Goal: Find specific page/section

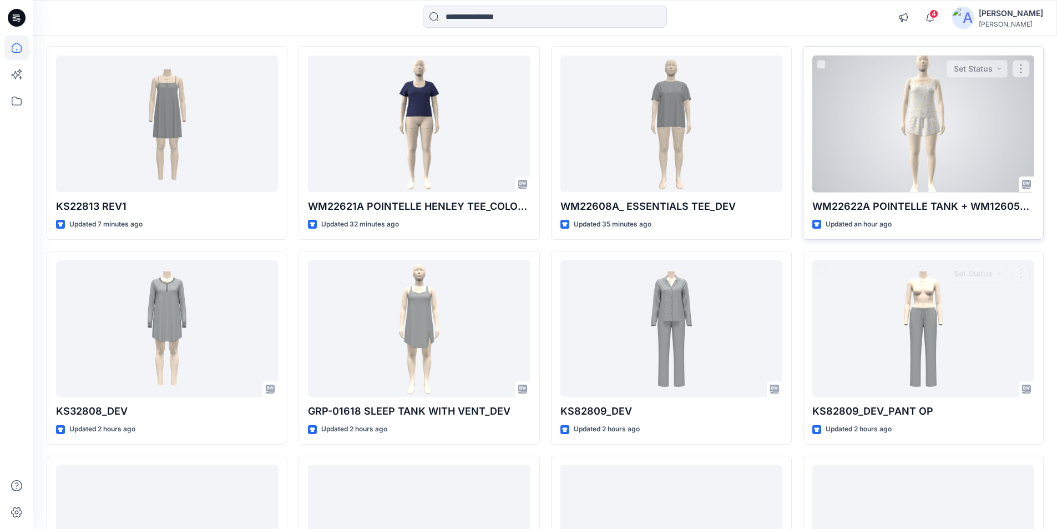
scroll to position [111, 0]
click at [931, 157] on div at bounding box center [923, 122] width 222 height 137
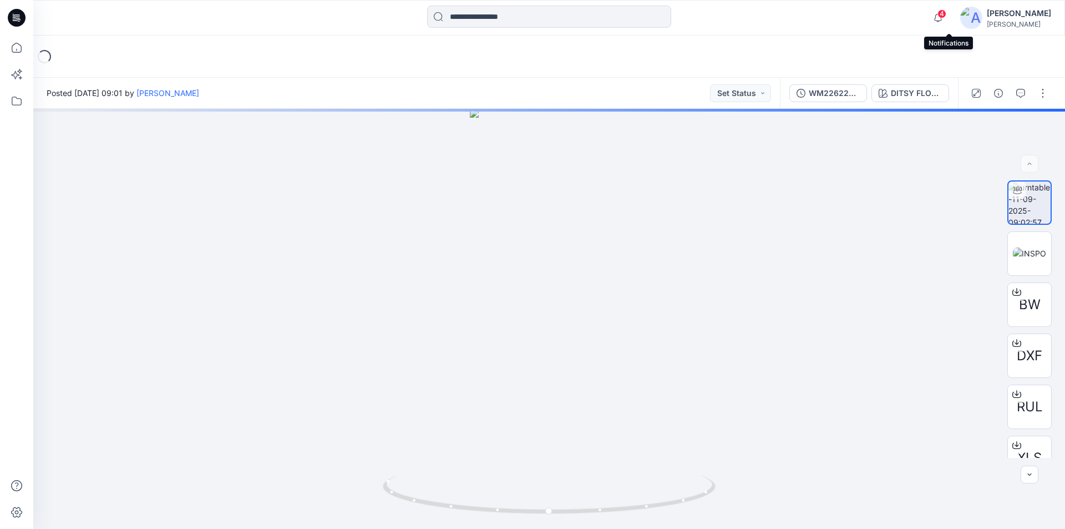
click at [945, 15] on div "4" at bounding box center [936, 11] width 18 height 9
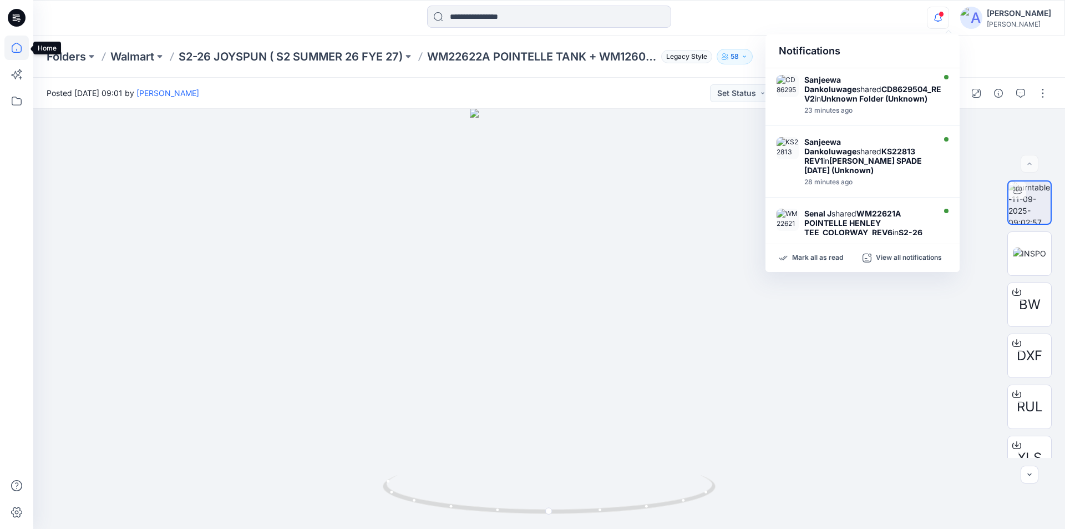
click at [17, 47] on icon at bounding box center [16, 48] width 24 height 24
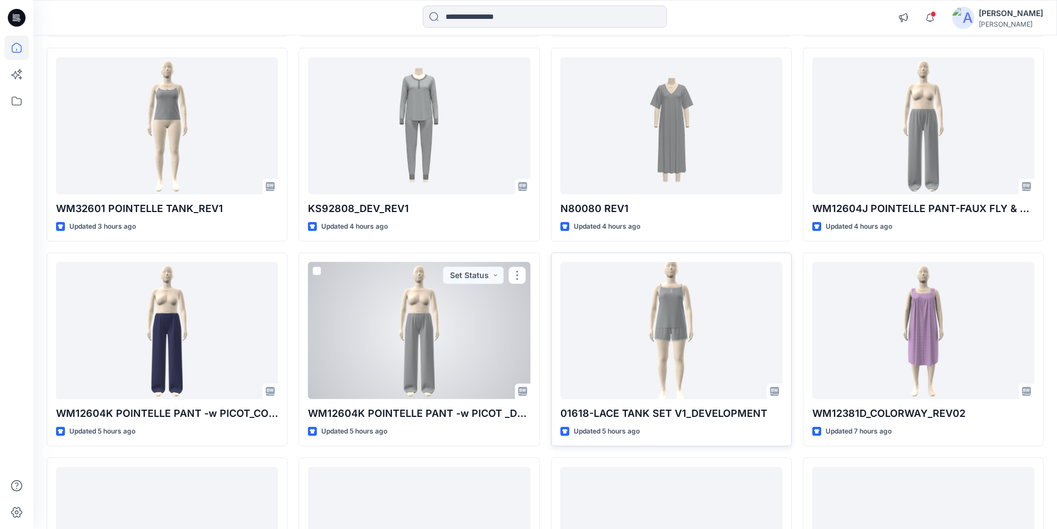
scroll to position [506, 0]
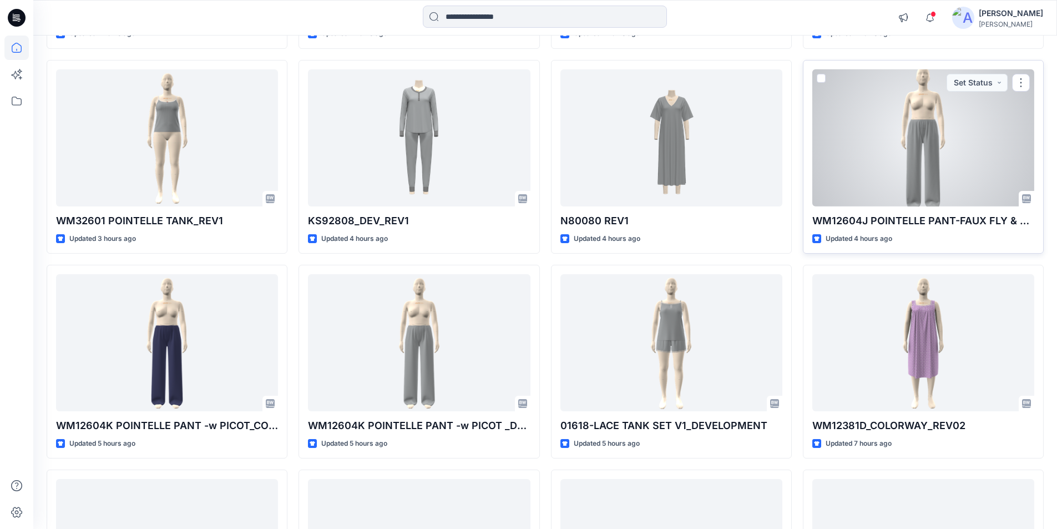
click at [961, 159] on div at bounding box center [923, 137] width 222 height 137
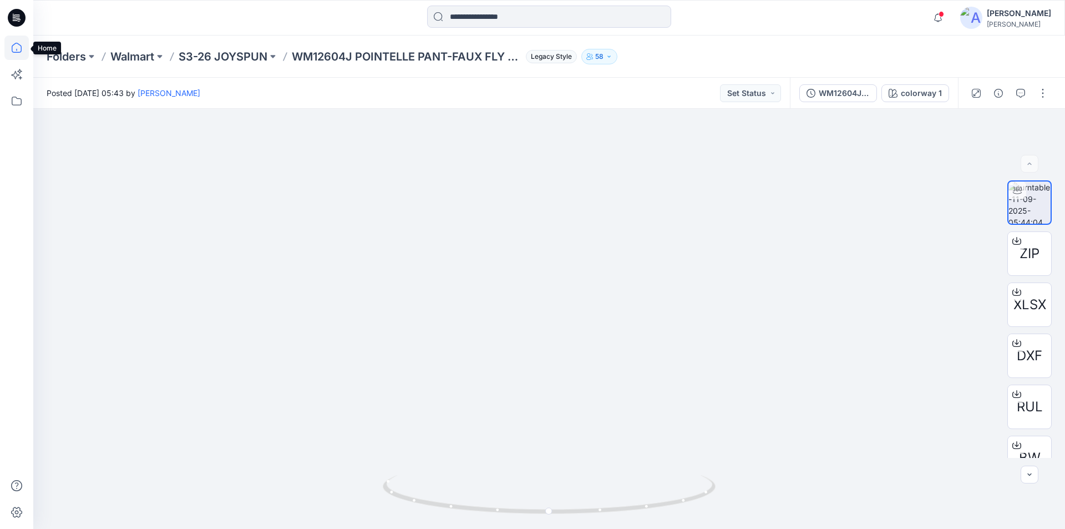
click at [20, 49] on icon at bounding box center [16, 48] width 24 height 24
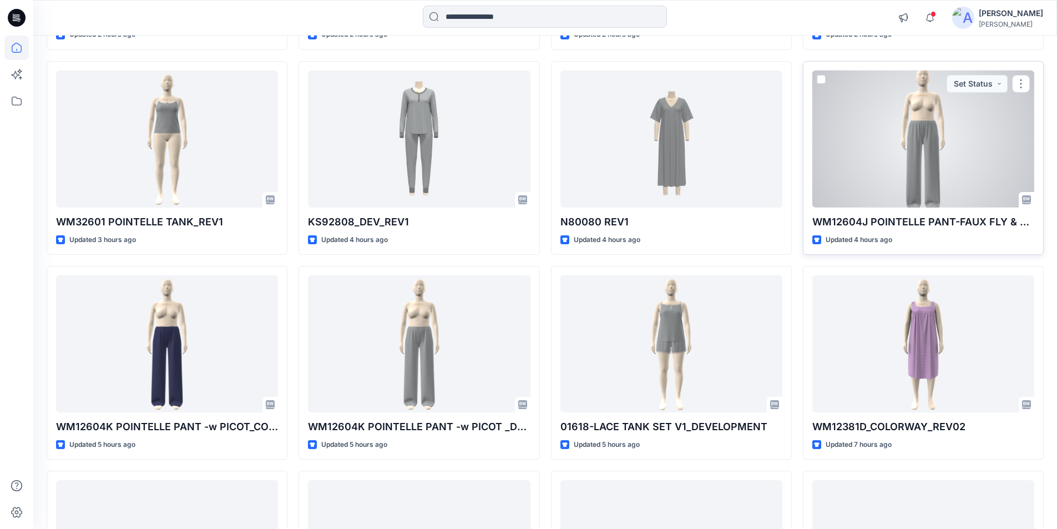
scroll to position [499, 0]
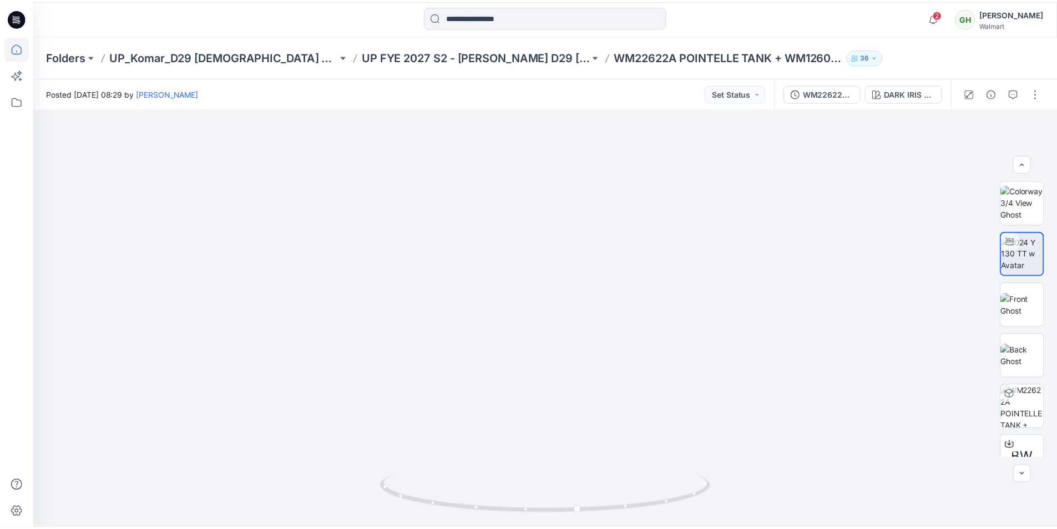
scroll to position [222, 0]
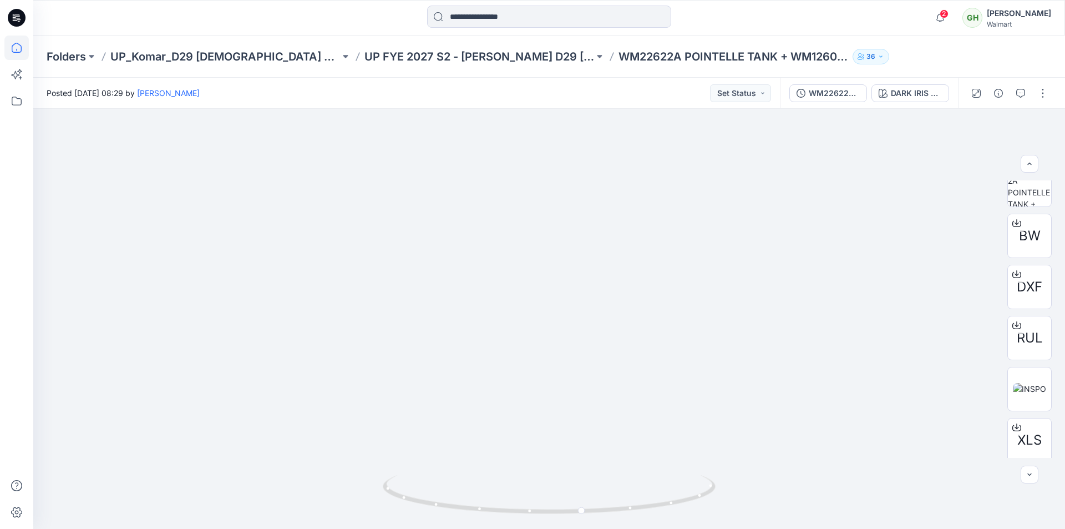
click at [5, 47] on icon at bounding box center [16, 48] width 24 height 24
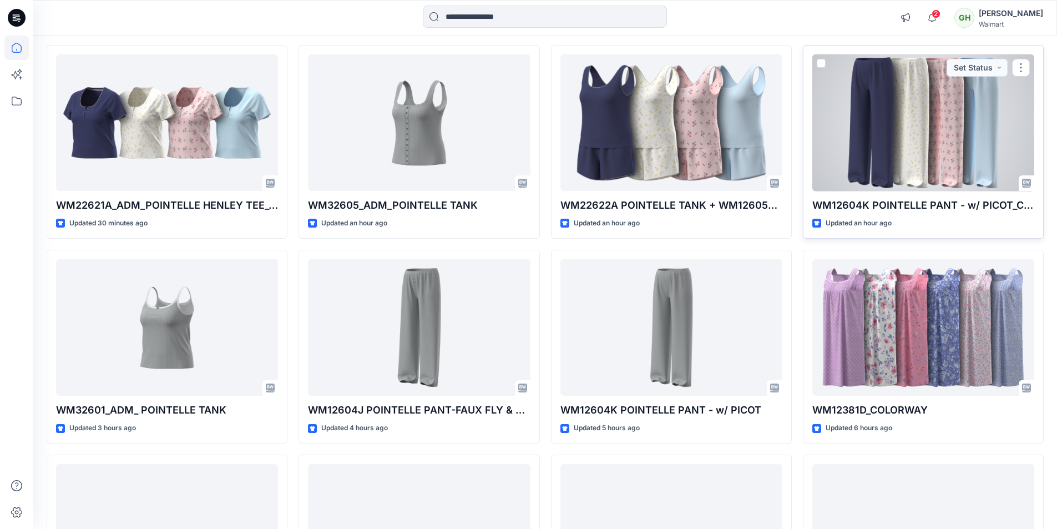
scroll to position [166, 0]
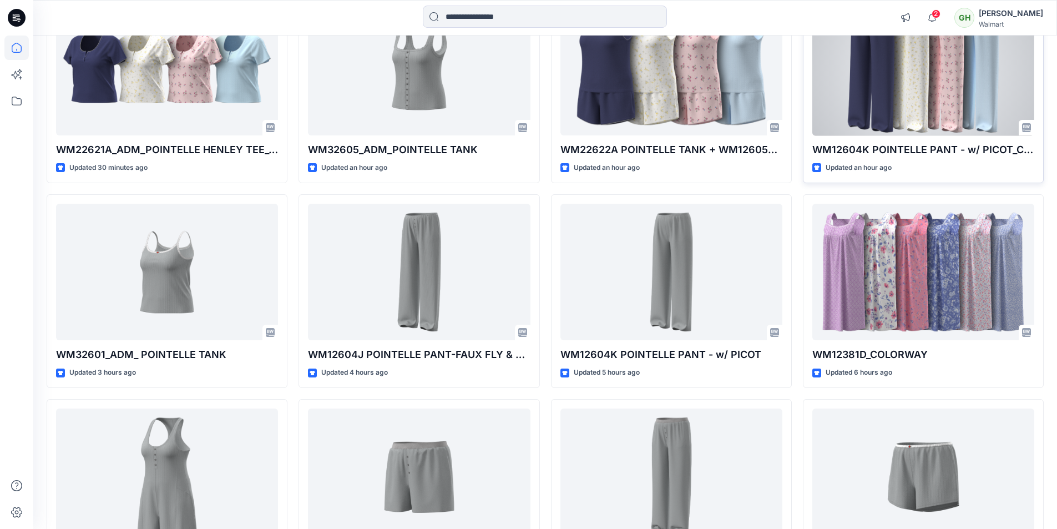
click at [888, 118] on div at bounding box center [923, 67] width 222 height 137
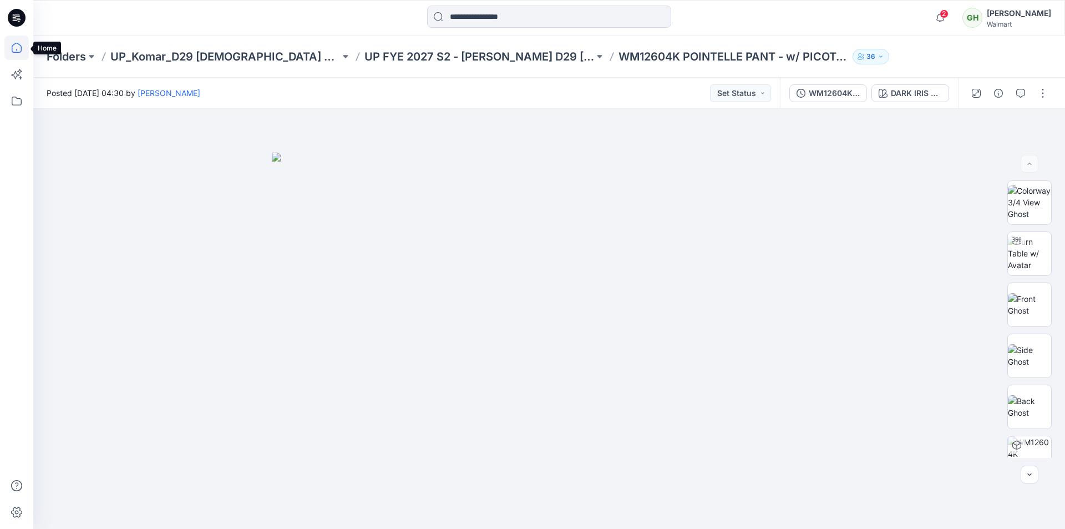
click at [19, 47] on icon at bounding box center [16, 48] width 24 height 24
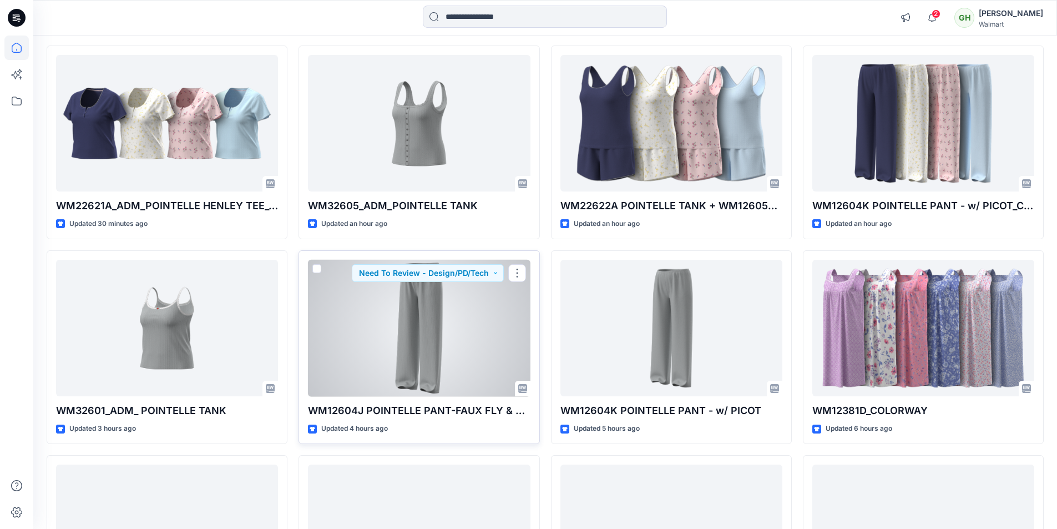
scroll to position [111, 0]
click at [398, 365] on div at bounding box center [419, 327] width 222 height 137
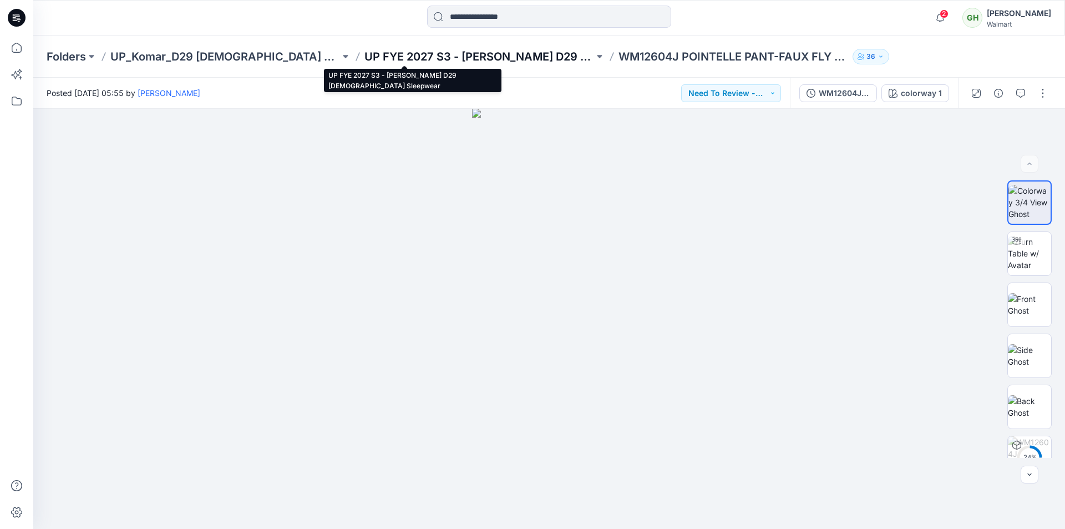
click at [365, 59] on p "UP FYE 2027 S3 - Komar D29 Ladies Sleepwear" at bounding box center [480, 57] width 230 height 16
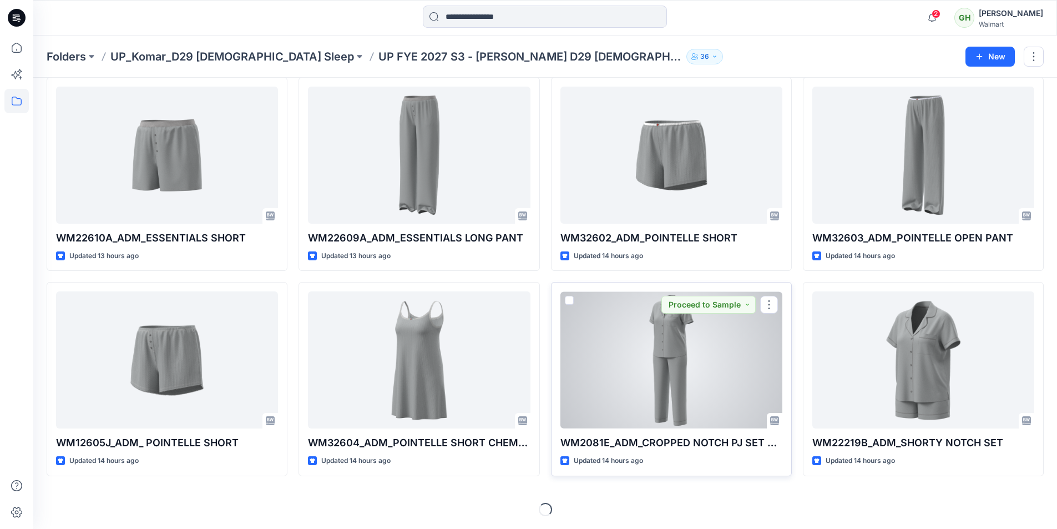
scroll to position [252, 0]
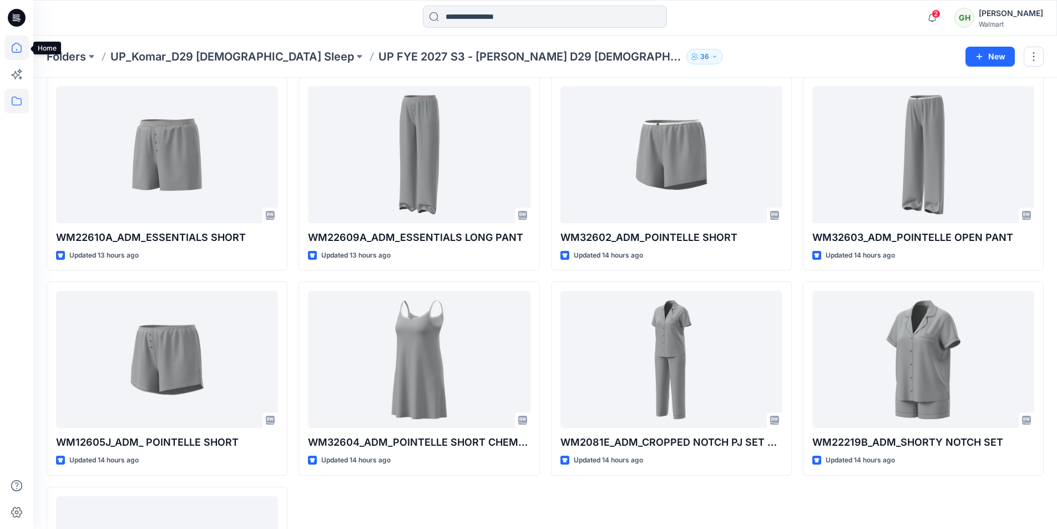
click at [19, 46] on icon at bounding box center [16, 48] width 24 height 24
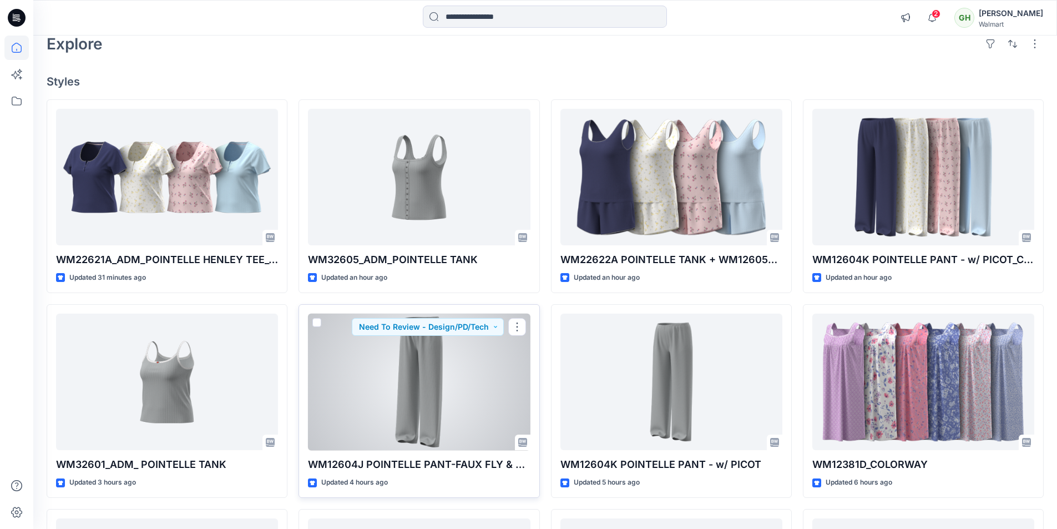
scroll to position [111, 0]
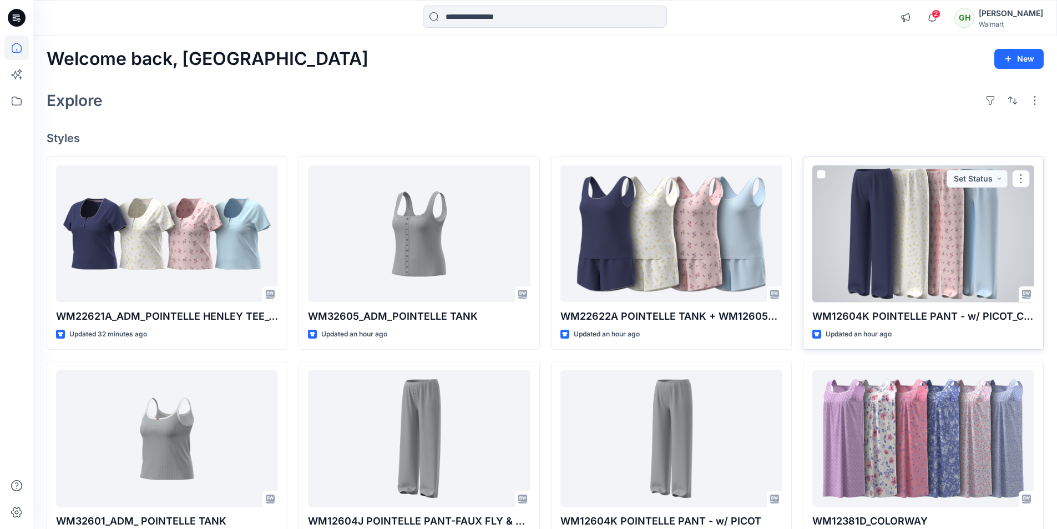
scroll to position [111, 0]
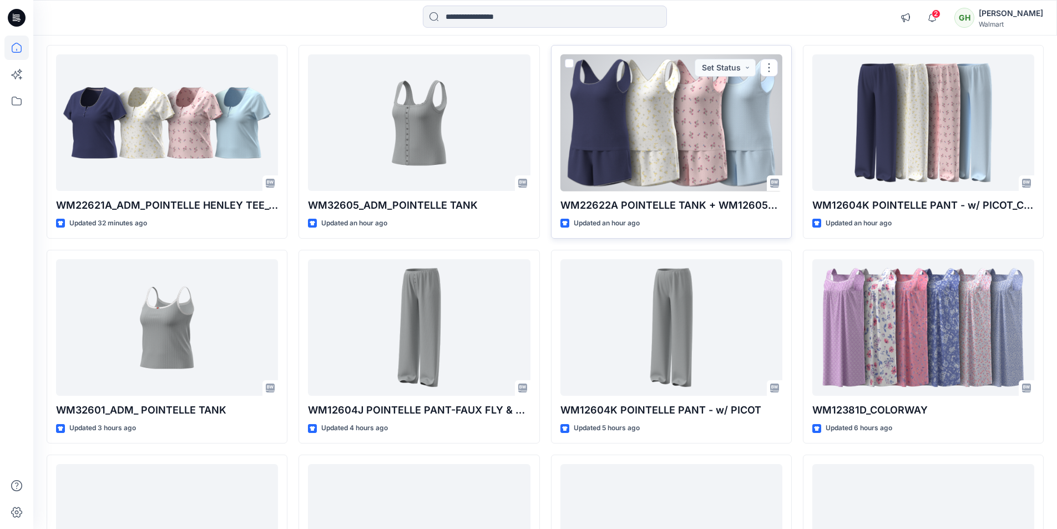
click at [686, 172] on div at bounding box center [671, 122] width 222 height 137
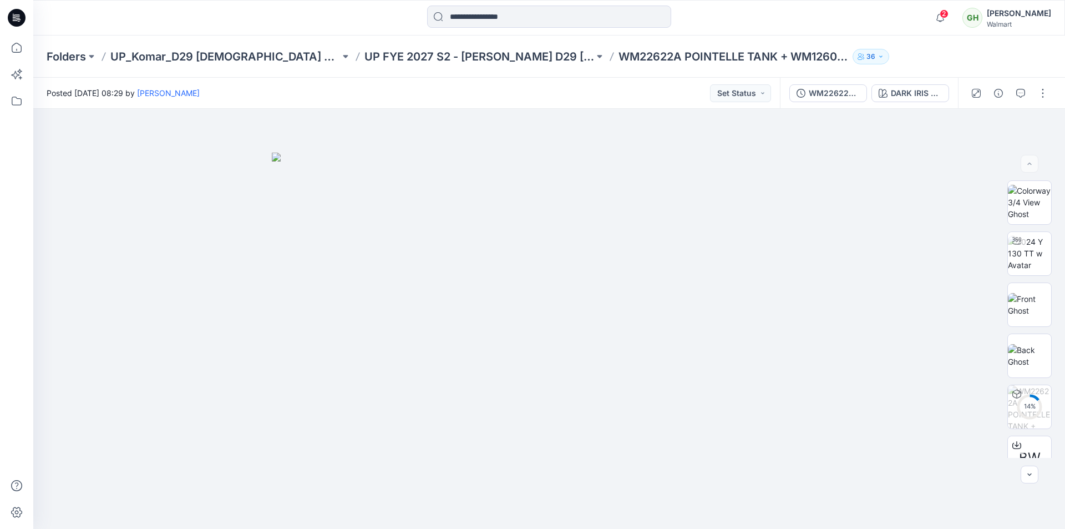
click at [758, 7] on div at bounding box center [549, 18] width 516 height 24
click at [16, 47] on icon at bounding box center [16, 48] width 24 height 24
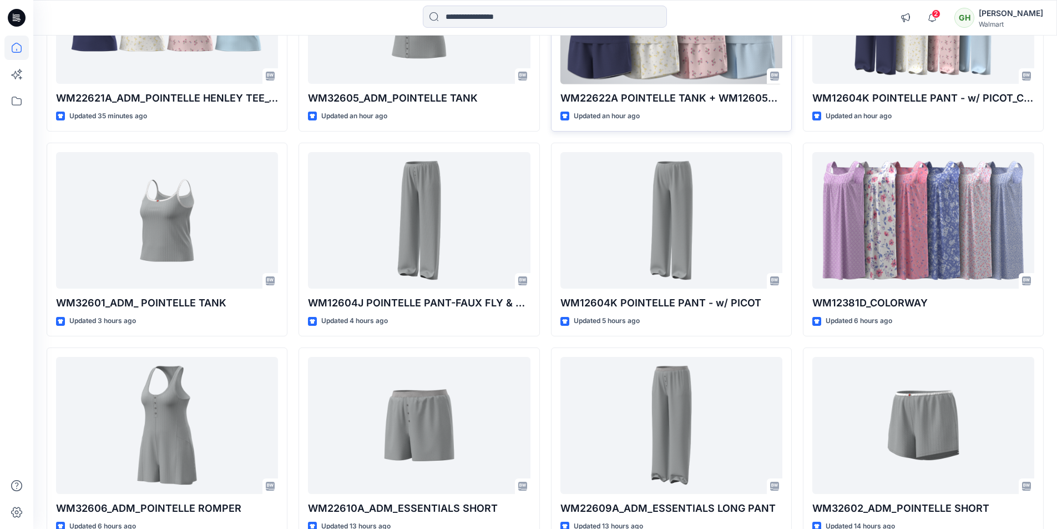
scroll to position [222, 0]
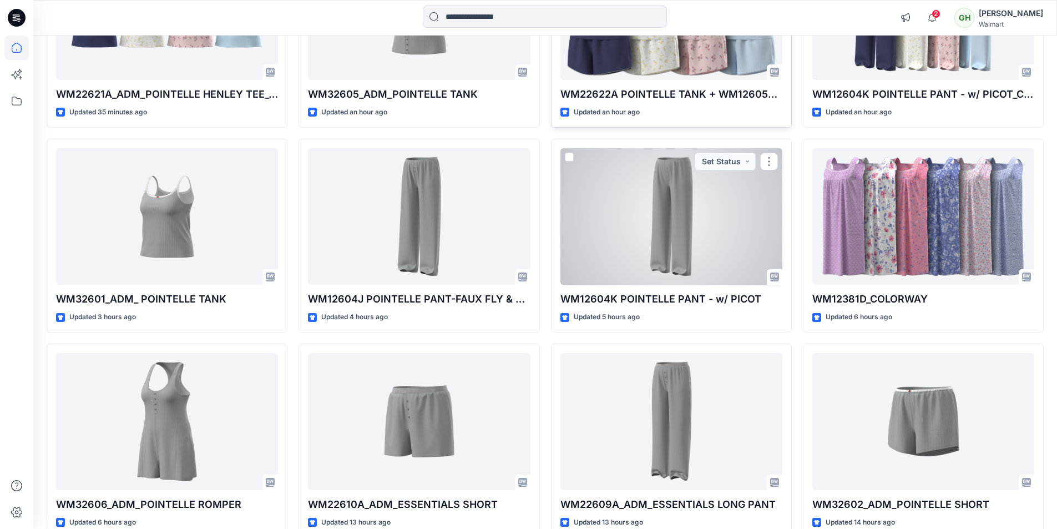
click at [666, 200] on div at bounding box center [671, 216] width 222 height 137
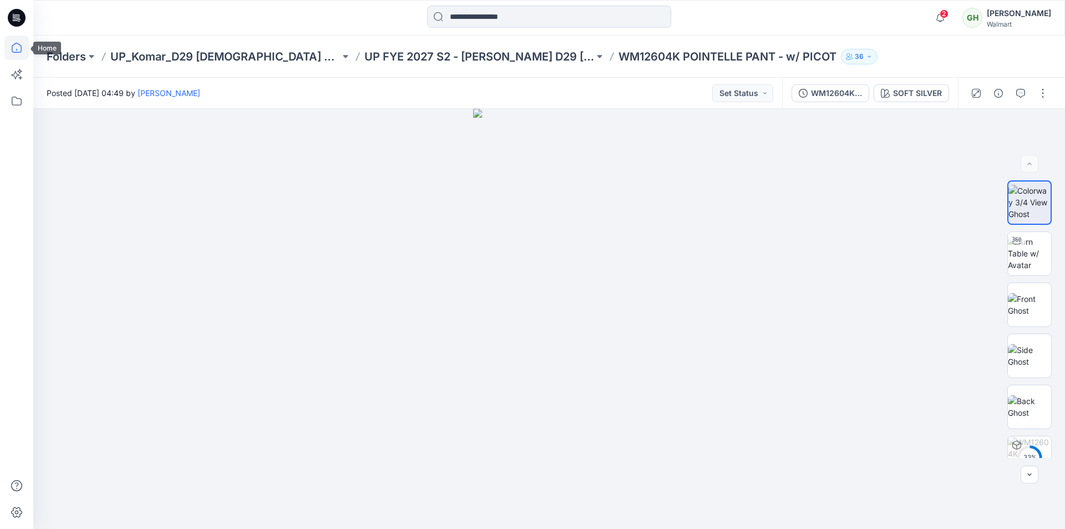
click at [14, 50] on icon at bounding box center [16, 48] width 24 height 24
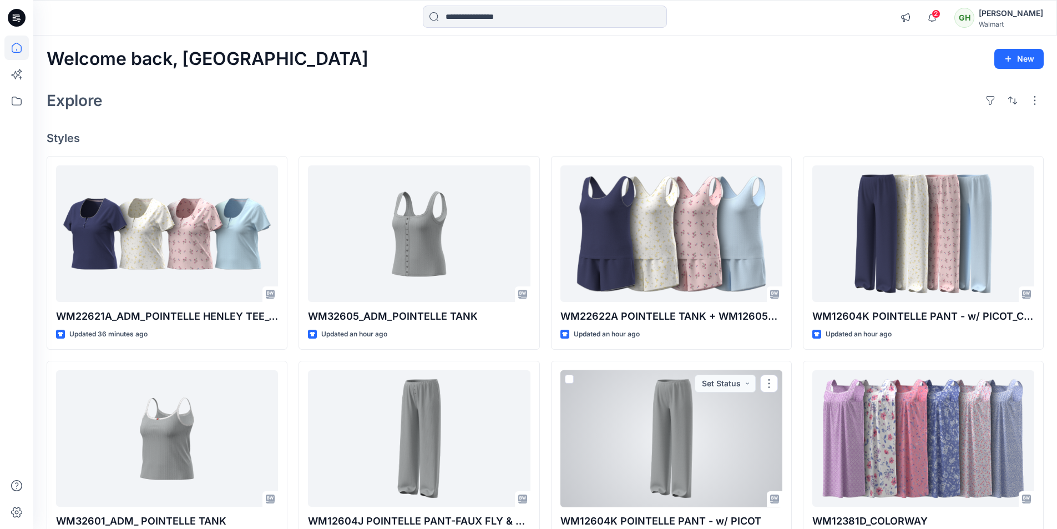
scroll to position [166, 0]
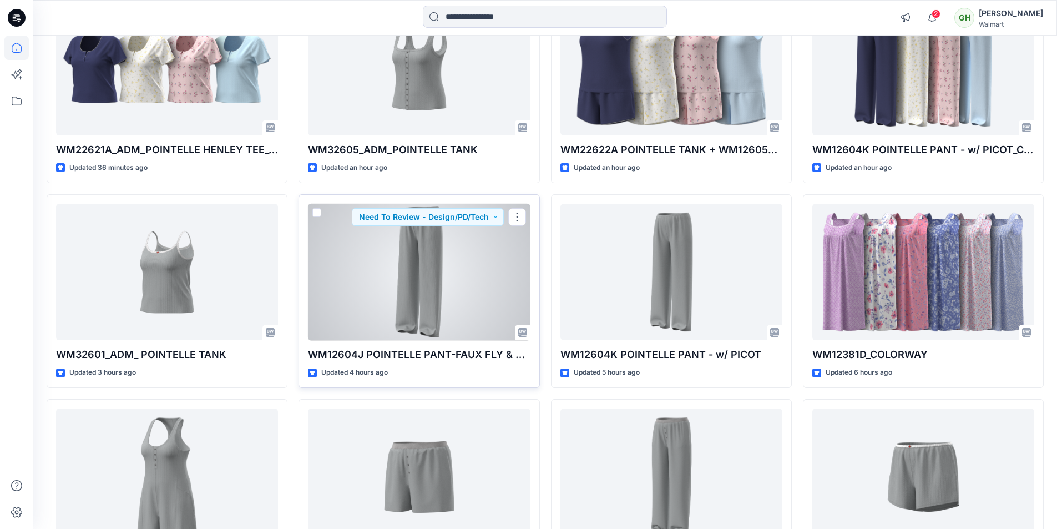
click at [398, 293] on div at bounding box center [419, 272] width 222 height 137
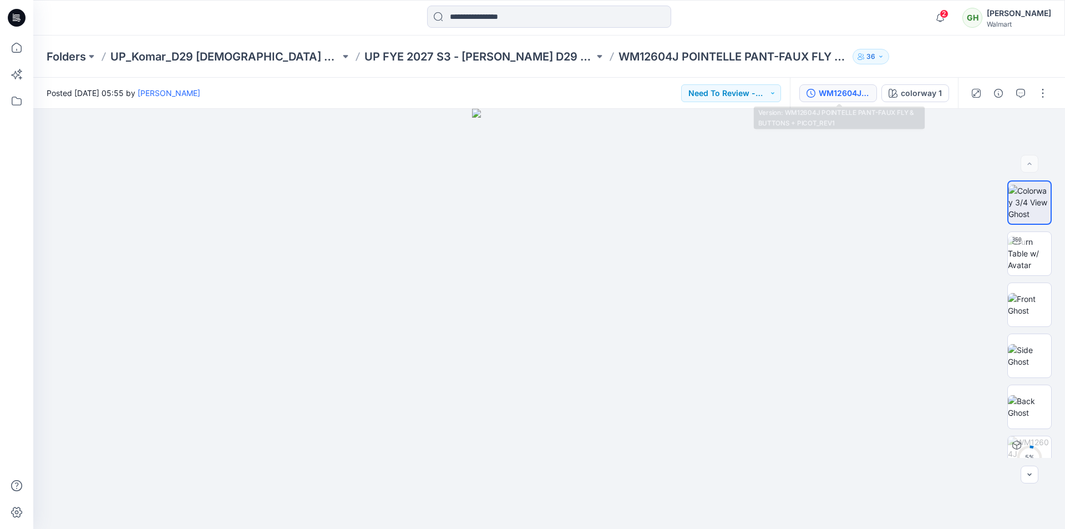
click at [846, 96] on div "WM12604J POINTELLE PANT-FAUX FLY & BUTTONS + PICOT_REV1" at bounding box center [844, 93] width 51 height 12
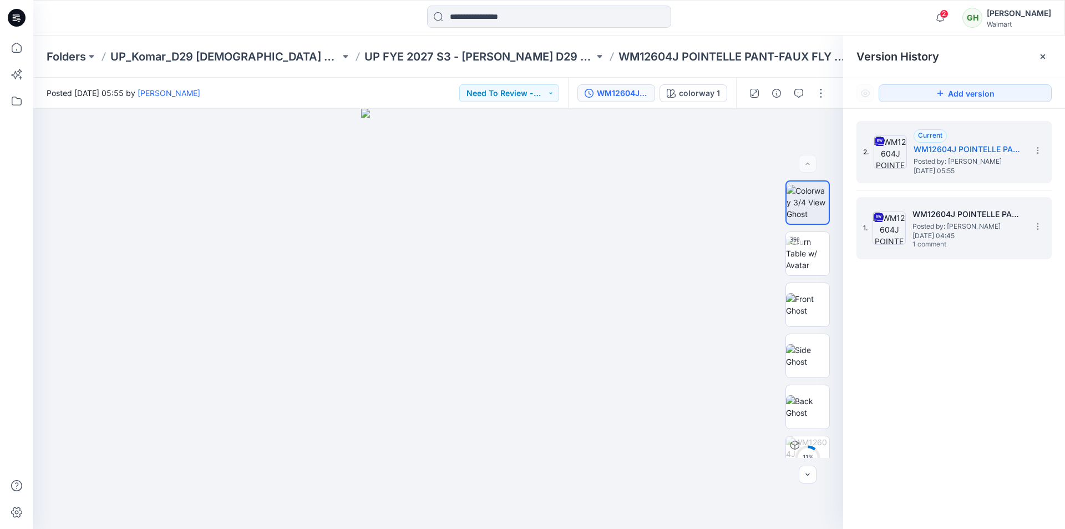
click at [958, 217] on h5 "WM12604J POINTELLE PANT-FAUX FLY & BUTTONS + PICOT" at bounding box center [968, 214] width 111 height 13
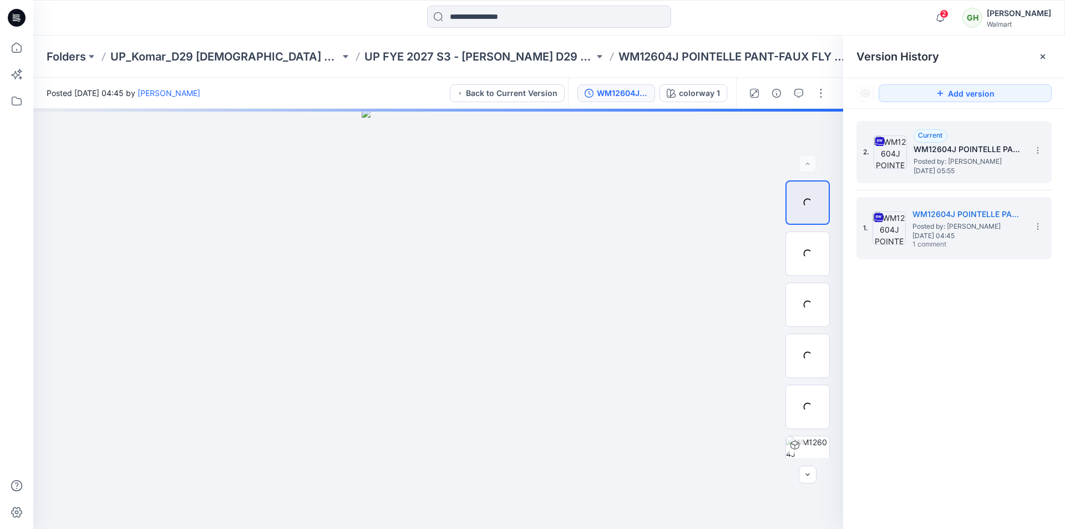
click at [988, 151] on h5 "WM12604J POINTELLE PANT-FAUX FLY & BUTTONS + PICOT_REV1" at bounding box center [969, 149] width 111 height 13
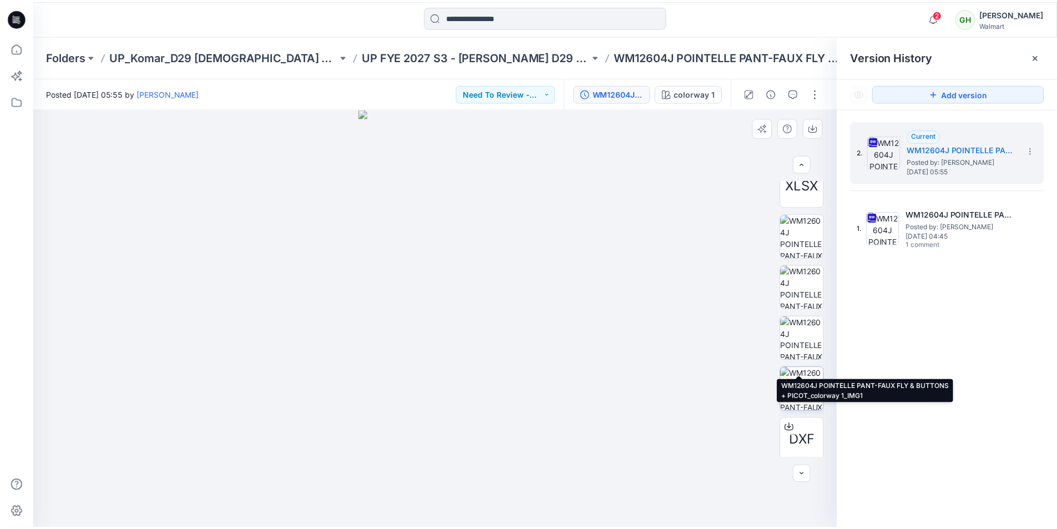
scroll to position [431, 0]
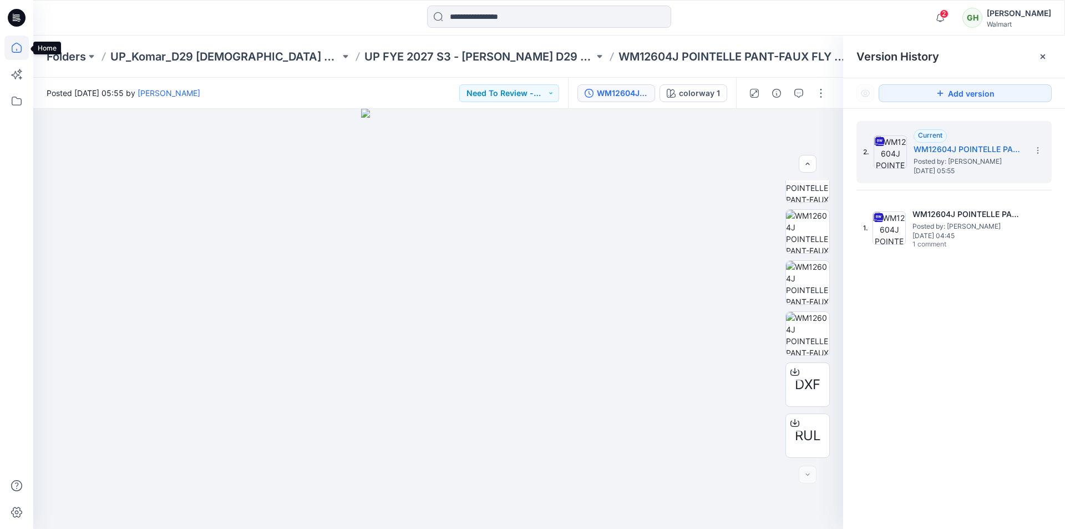
click at [19, 52] on icon at bounding box center [17, 48] width 10 height 10
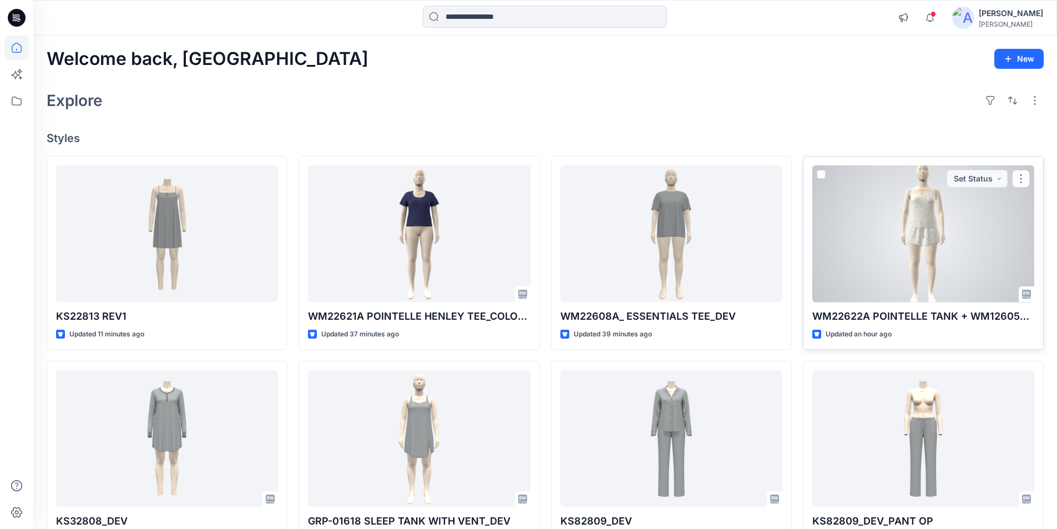
click at [990, 256] on div at bounding box center [923, 233] width 222 height 137
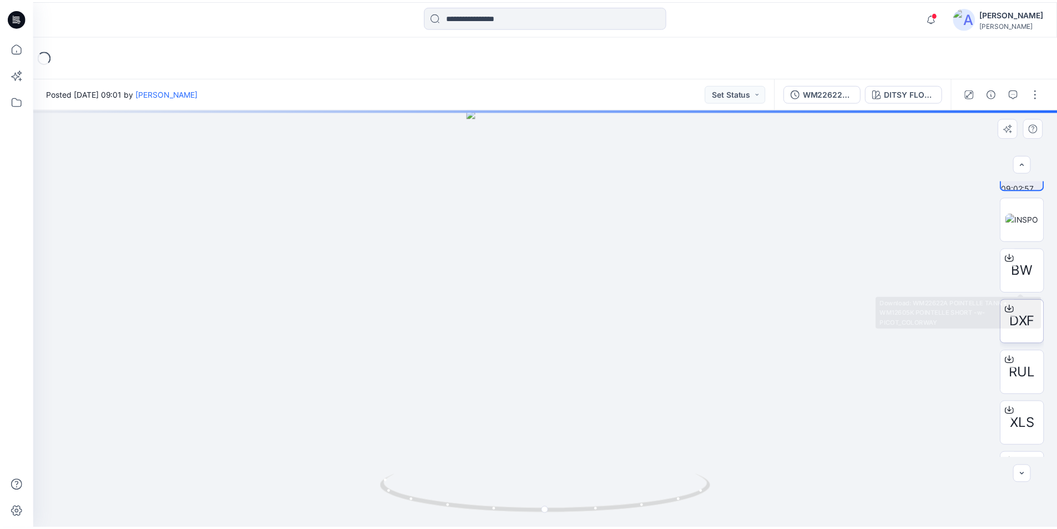
scroll to position [73, 0]
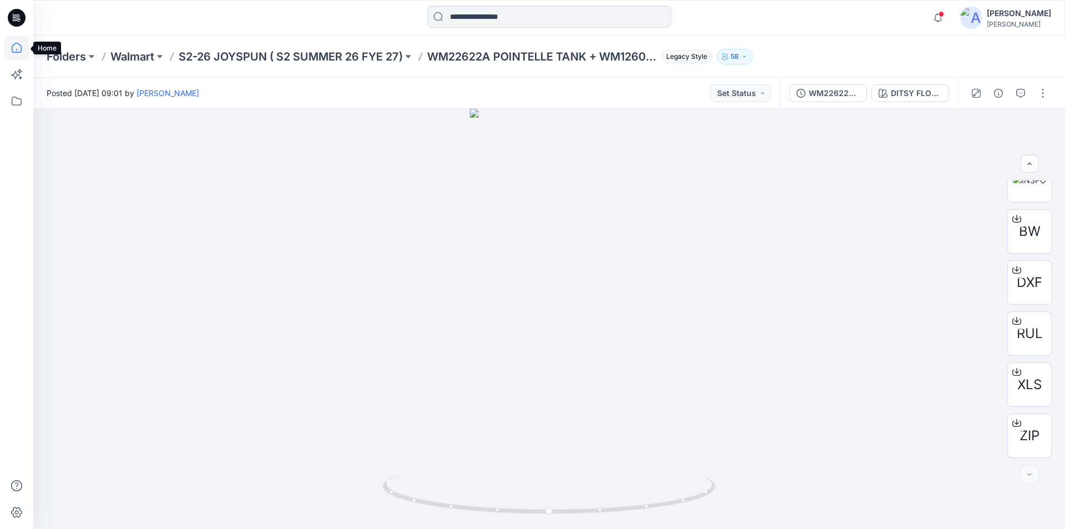
click at [18, 48] on icon at bounding box center [16, 48] width 24 height 24
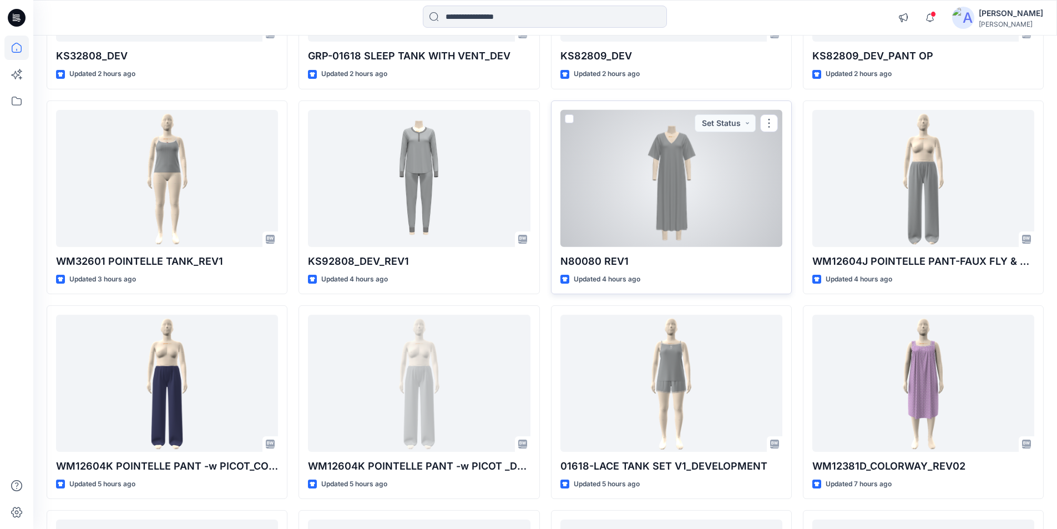
scroll to position [561, 0]
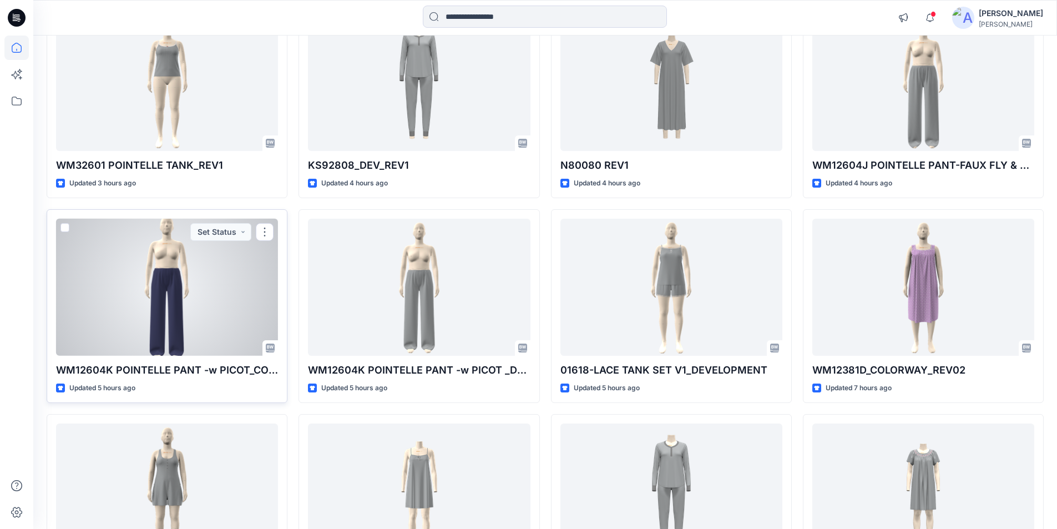
click at [160, 278] on div at bounding box center [167, 287] width 222 height 137
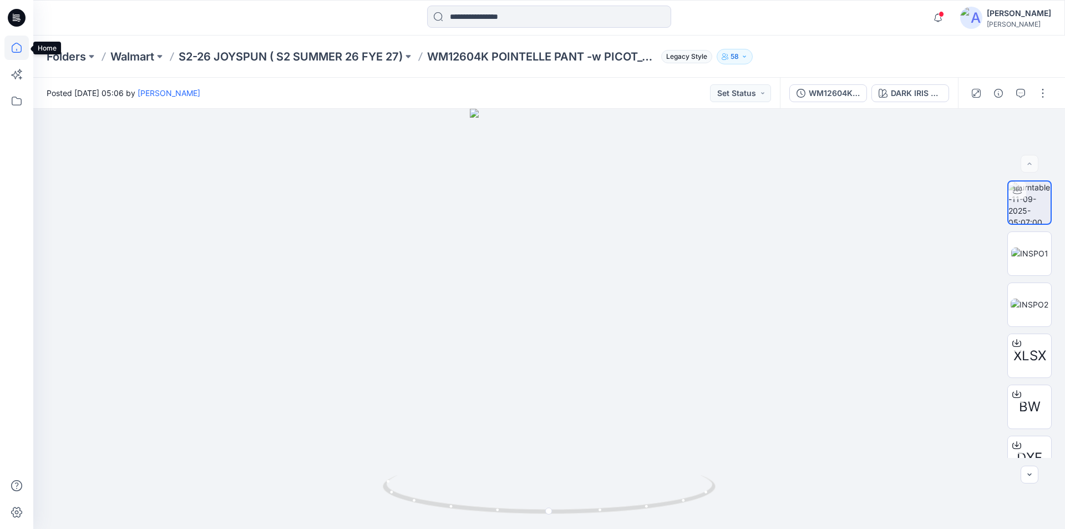
click at [12, 49] on icon at bounding box center [16, 48] width 24 height 24
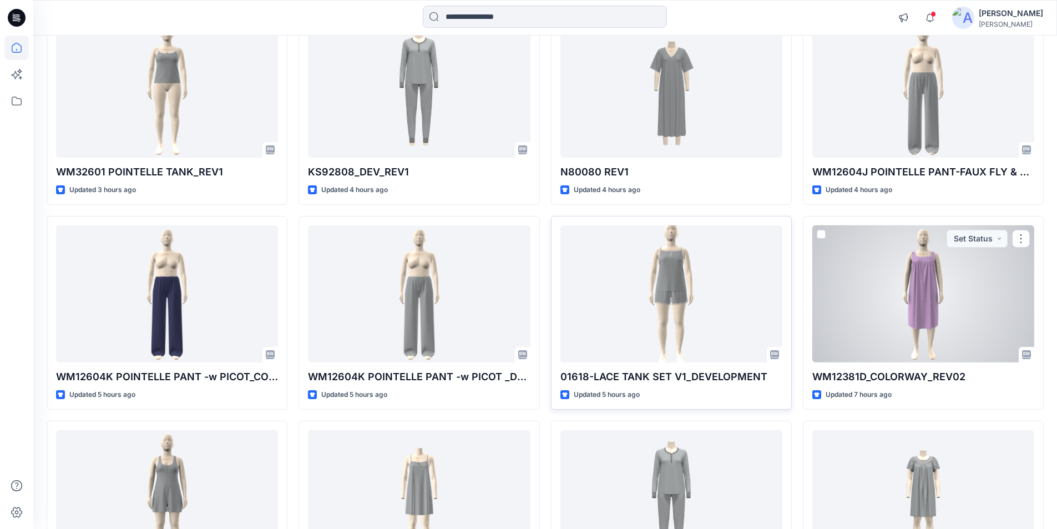
scroll to position [555, 0]
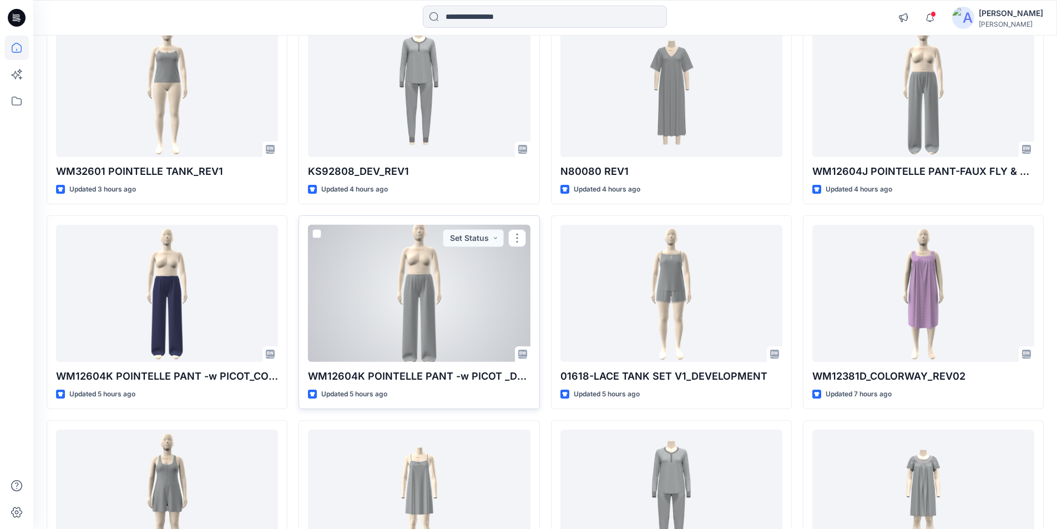
click at [391, 326] on div at bounding box center [419, 293] width 222 height 137
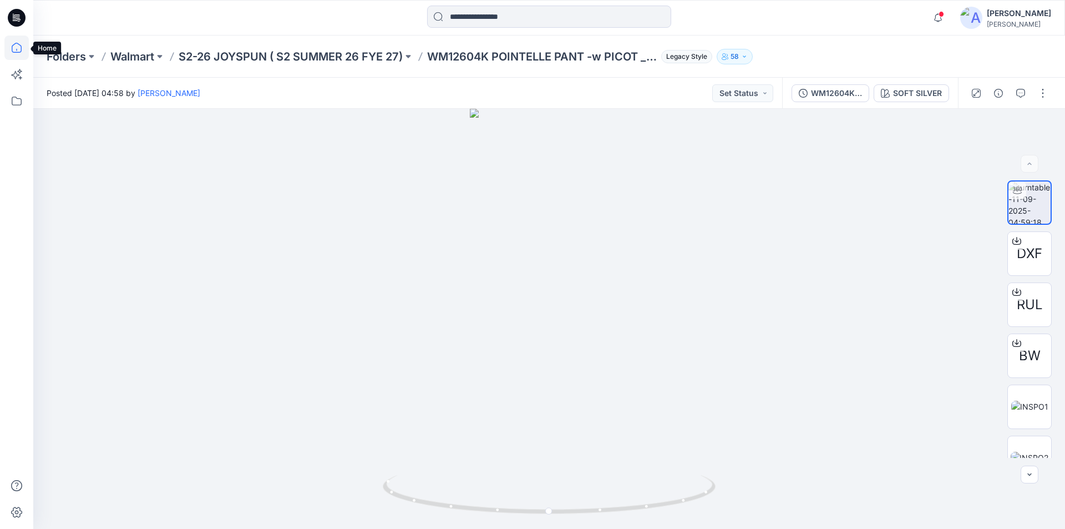
click at [19, 47] on icon at bounding box center [16, 48] width 24 height 24
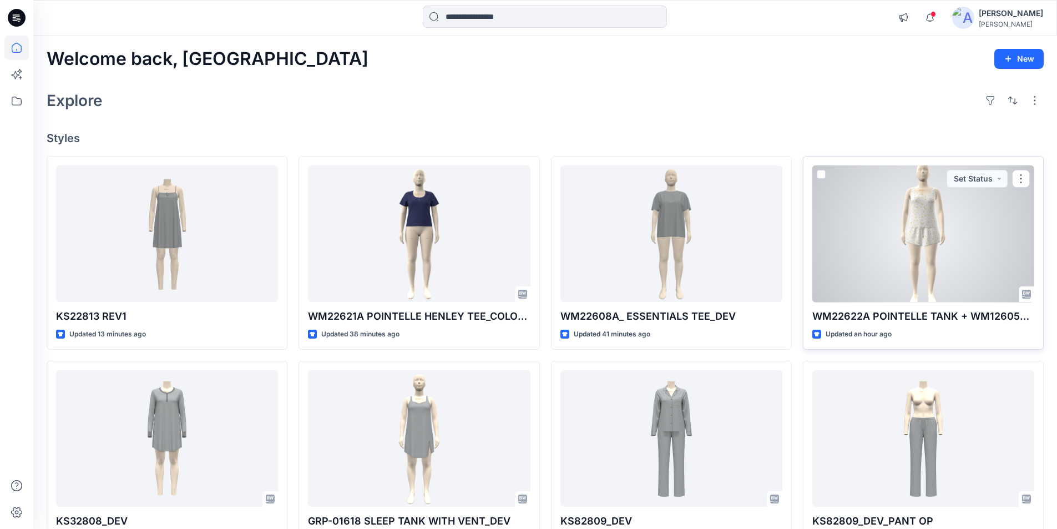
click at [908, 264] on div at bounding box center [923, 233] width 222 height 137
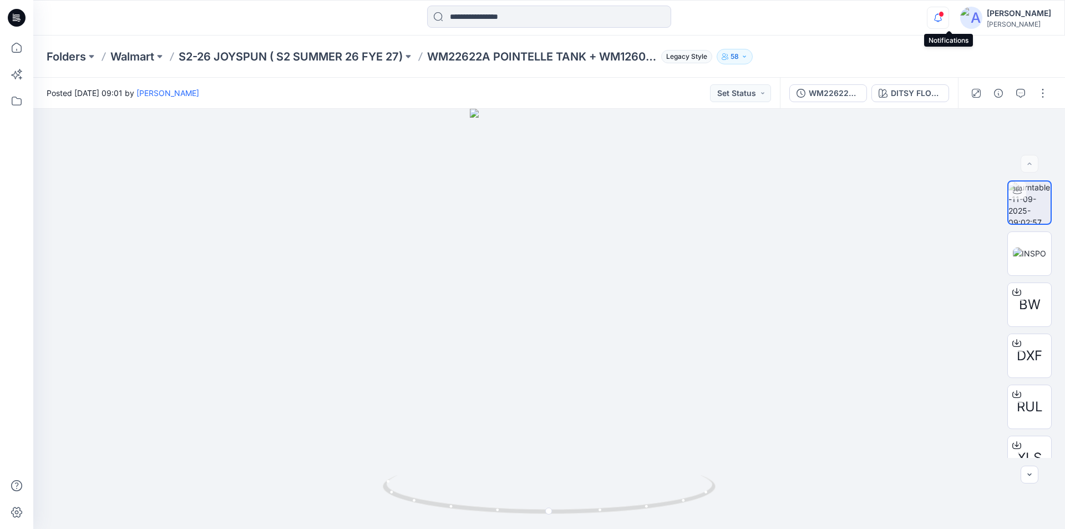
click at [947, 22] on icon "button" at bounding box center [938, 18] width 21 height 22
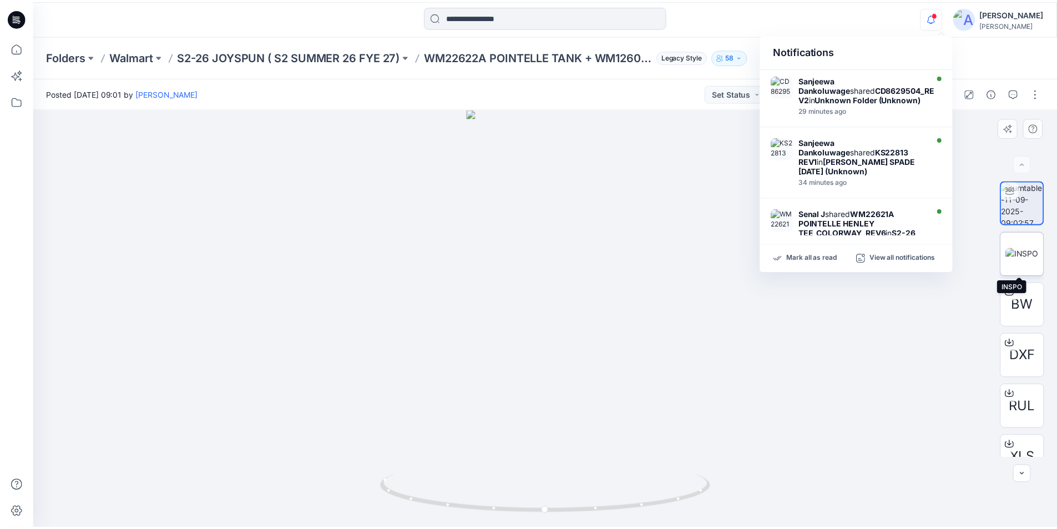
scroll to position [73, 0]
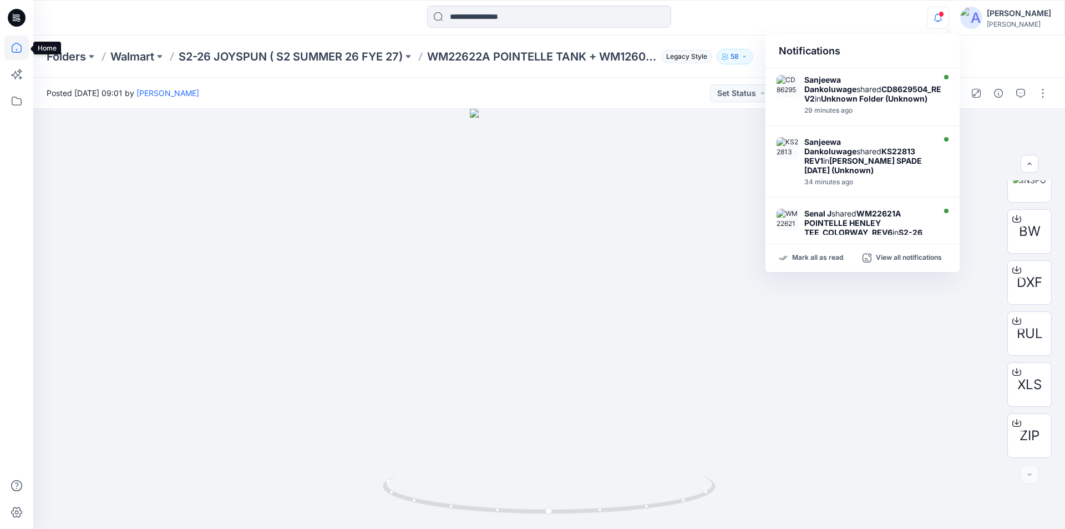
click at [8, 44] on icon at bounding box center [16, 48] width 24 height 24
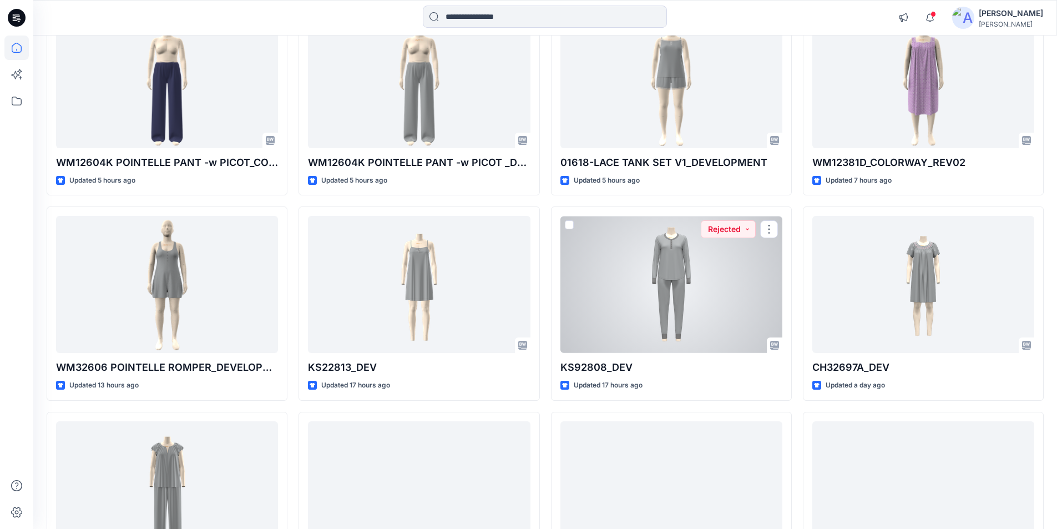
scroll to position [832, 0]
